Goal: Transaction & Acquisition: Purchase product/service

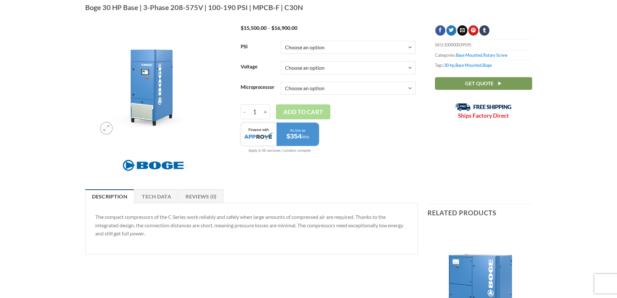
scroll to position [129, 0]
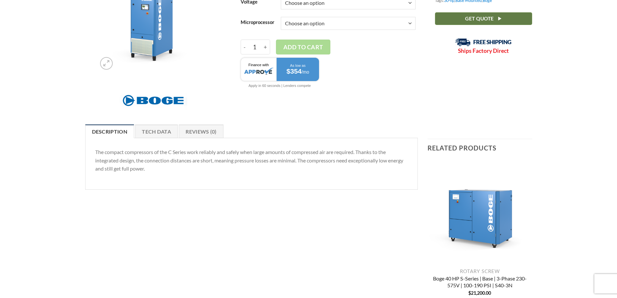
click at [475, 15] on span "Get Quote" at bounding box center [479, 19] width 28 height 8
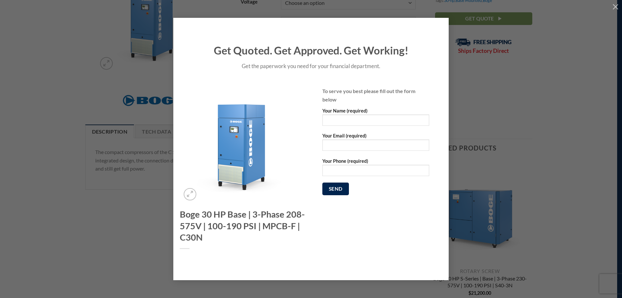
click at [576, 144] on div "Get Quoted. Get Approved. Get Working! Get the paperwork you need for your fina…" at bounding box center [311, 149] width 602 height 262
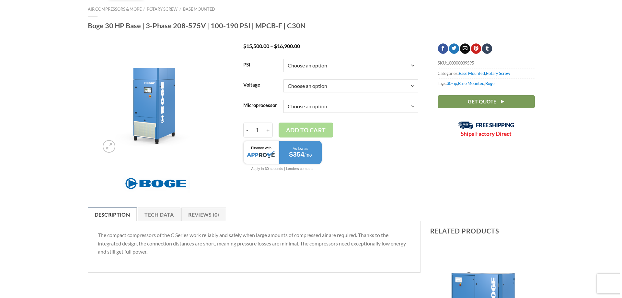
scroll to position [0, 0]
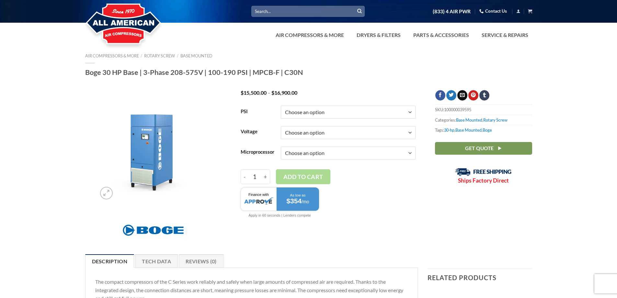
click at [411, 112] on select "Choose an option 100 125 150 190" at bounding box center [348, 112] width 135 height 13
select select "125"
click at [281, 106] on select "Choose an option 100 125 150 190" at bounding box center [348, 112] width 135 height 13
click at [407, 131] on select "Choose an option 3/60/200V 3/60/208V 3/60/230V 3/60/460V 3/60/575V" at bounding box center [348, 132] width 135 height 13
select select "3-60-575v"
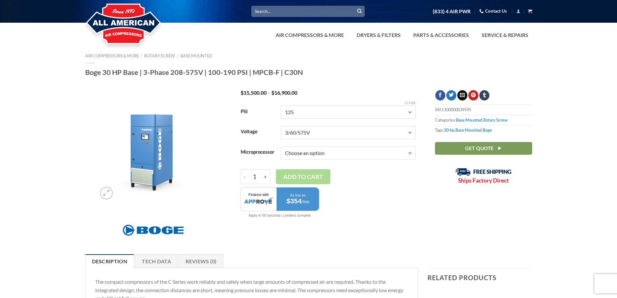
click at [281, 126] on select "Choose an option 3/60/200V 3/60/208V 3/60/230V 3/60/460V 3/60/575V" at bounding box center [348, 132] width 135 height 13
click at [411, 152] on select "Choose an option Base Focus 2.0" at bounding box center [348, 152] width 135 height 13
select select "base"
click at [281, 146] on select "Choose an option Base Focus 2.0" at bounding box center [348, 152] width 135 height 13
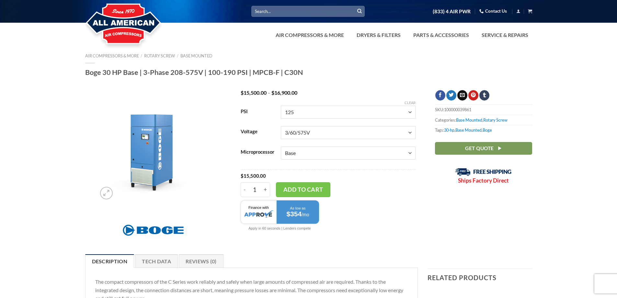
click at [164, 156] on img at bounding box center [153, 146] width 112 height 112
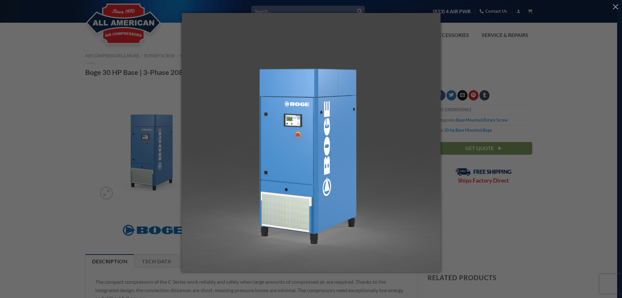
click at [49, 89] on div at bounding box center [311, 149] width 622 height 298
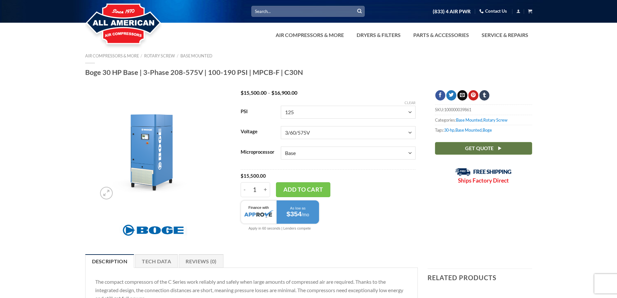
click at [476, 145] on span "Get Quote" at bounding box center [479, 148] width 28 height 8
